Goal: Book appointment/travel/reservation

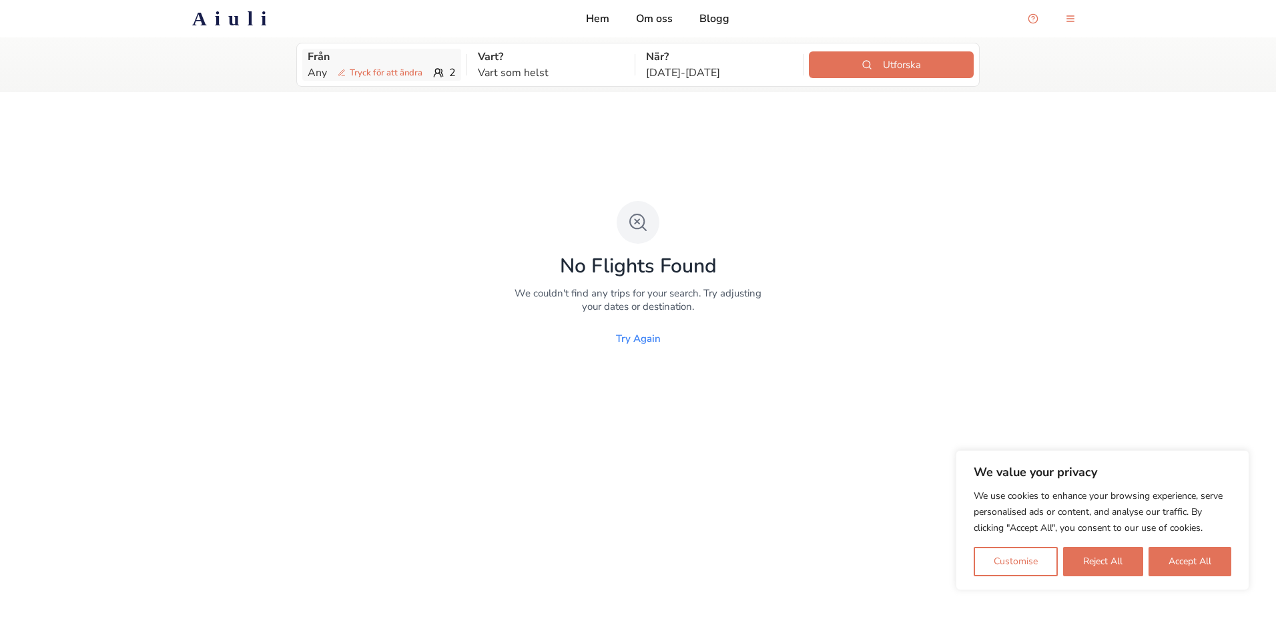
click at [391, 63] on p "Från" at bounding box center [382, 57] width 148 height 16
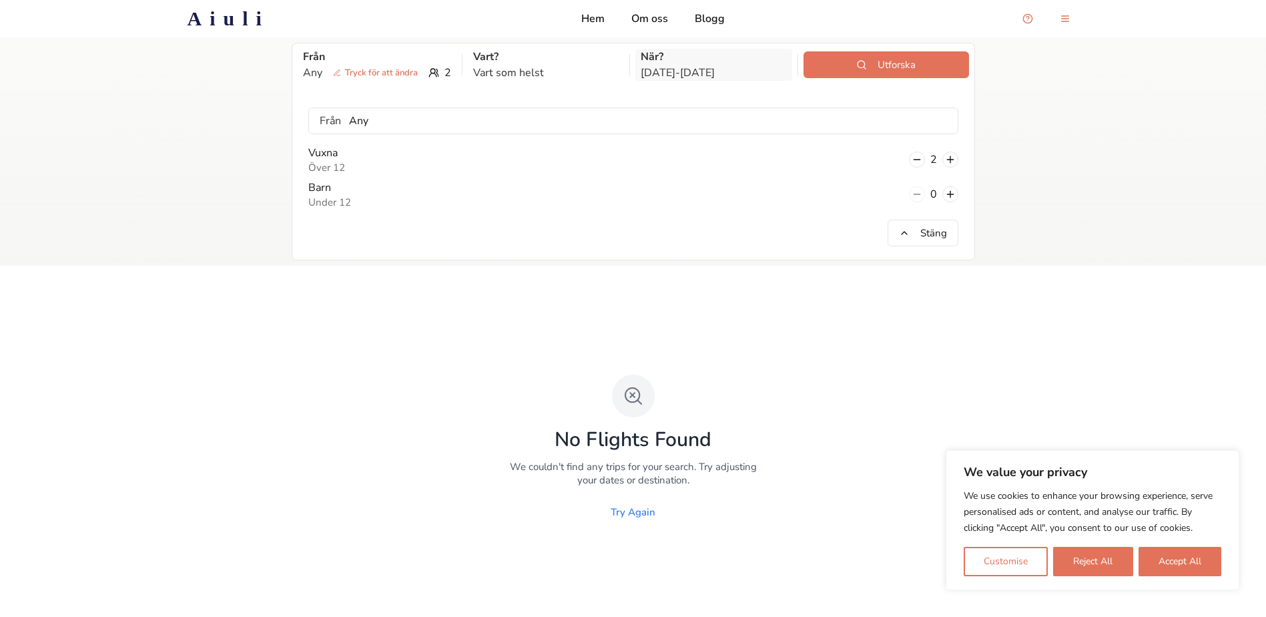
click at [676, 66] on p "[DATE] - [DATE]" at bounding box center [714, 73] width 146 height 16
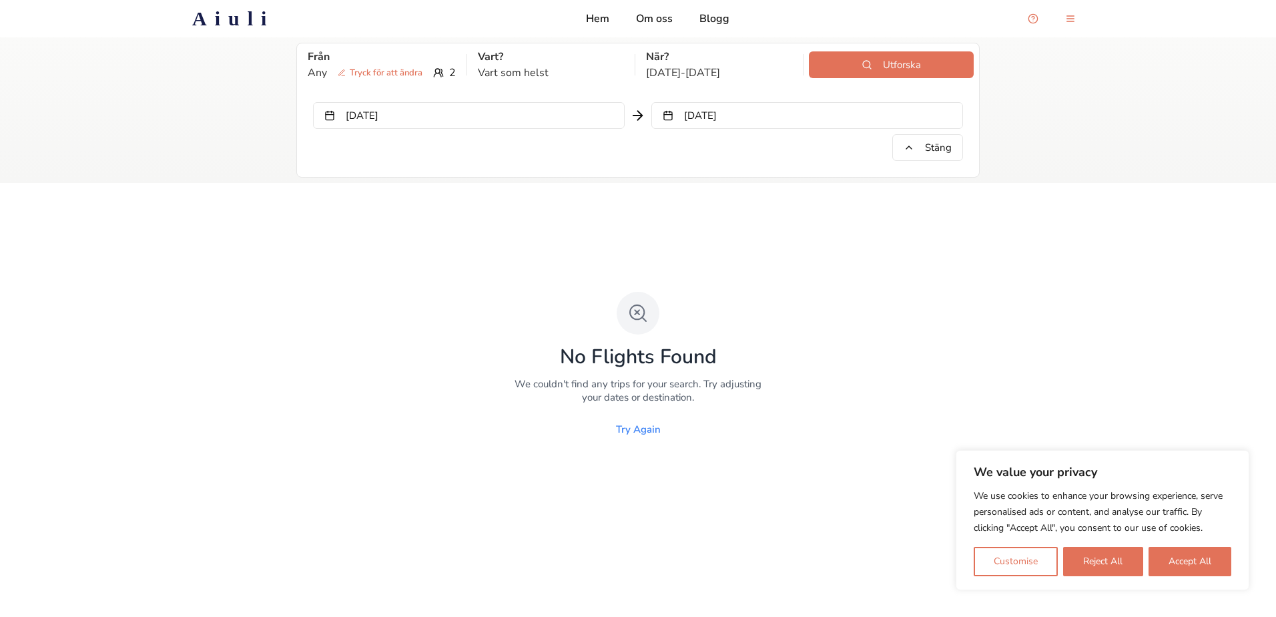
click at [765, 123] on button "[DATE]" at bounding box center [807, 115] width 312 height 27
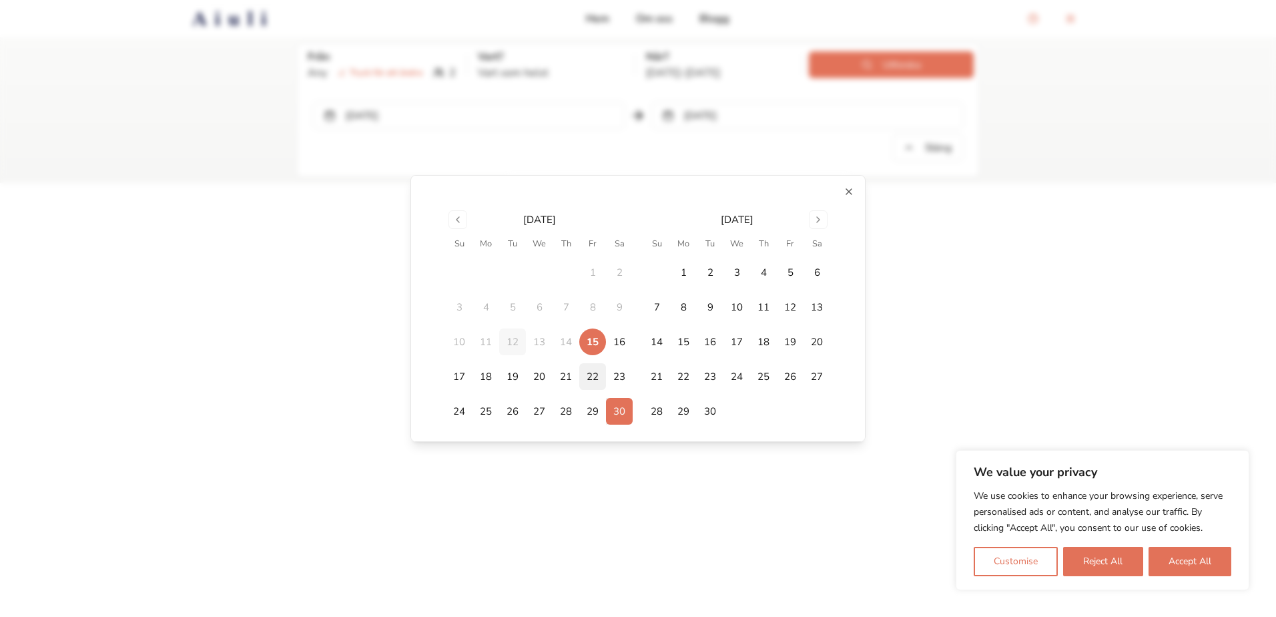
click at [594, 374] on button "22" at bounding box center [592, 376] width 27 height 27
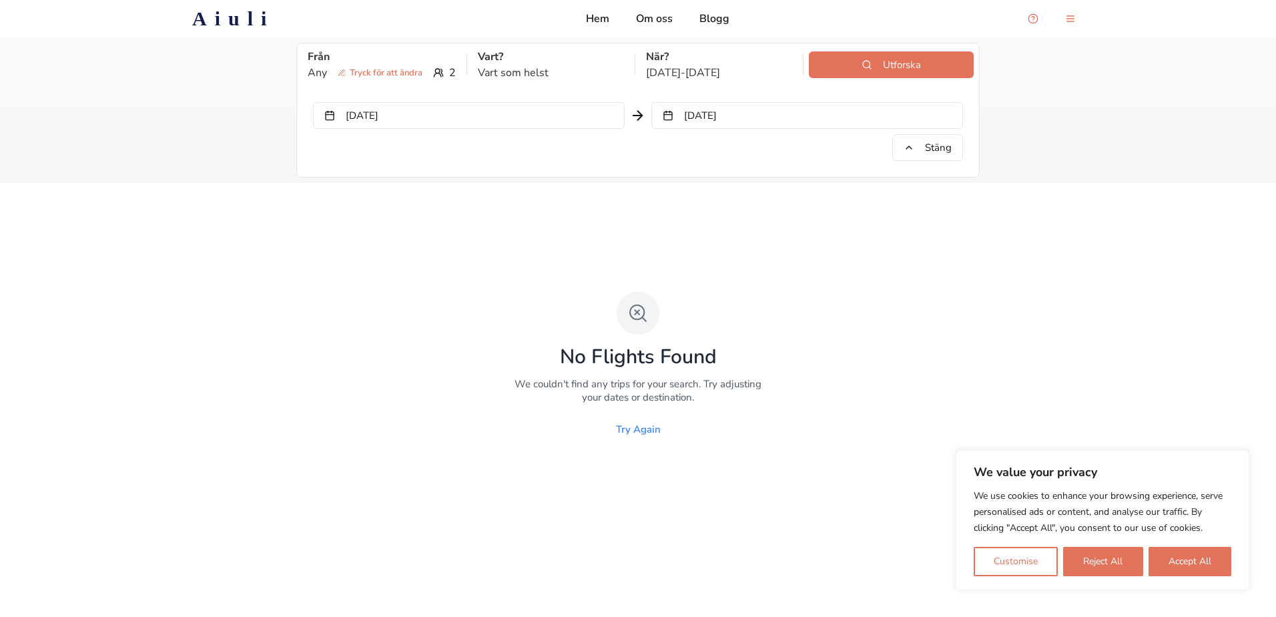
click at [752, 118] on button "[DATE]" at bounding box center [807, 115] width 312 height 27
click at [886, 67] on button "Utforska" at bounding box center [891, 64] width 165 height 27
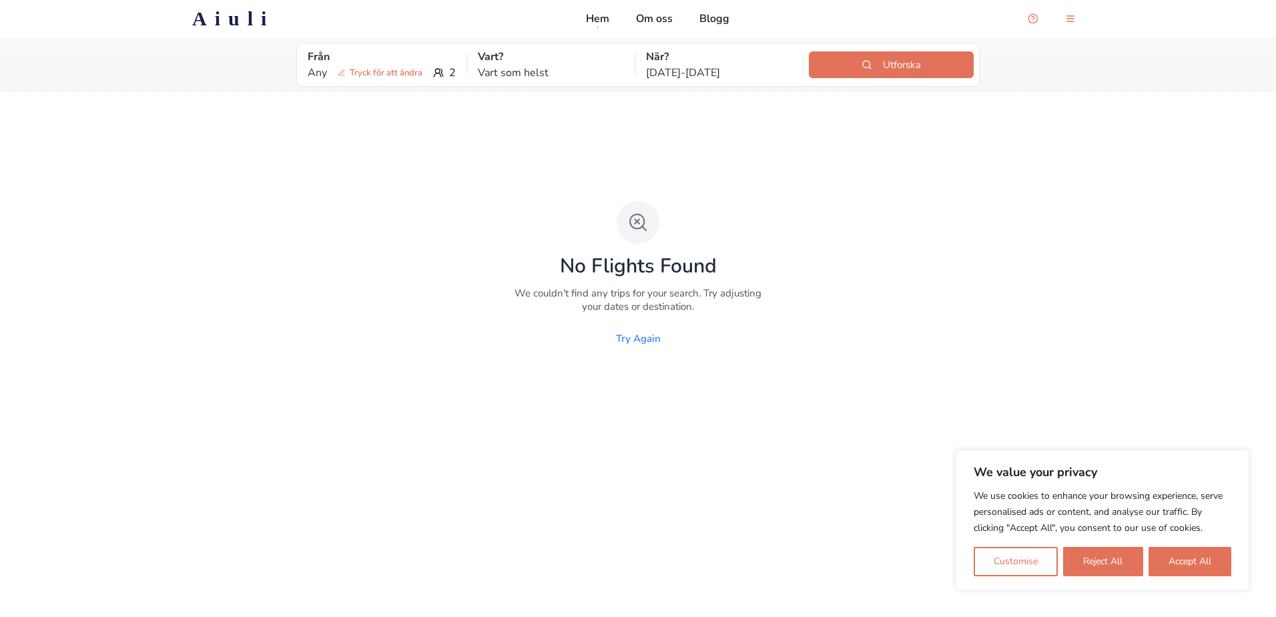
click at [602, 8] on div "Aiuli Hem Om oss Blogg" at bounding box center [638, 18] width 934 height 27
click at [603, 14] on p "Hem" at bounding box center [597, 19] width 23 height 16
